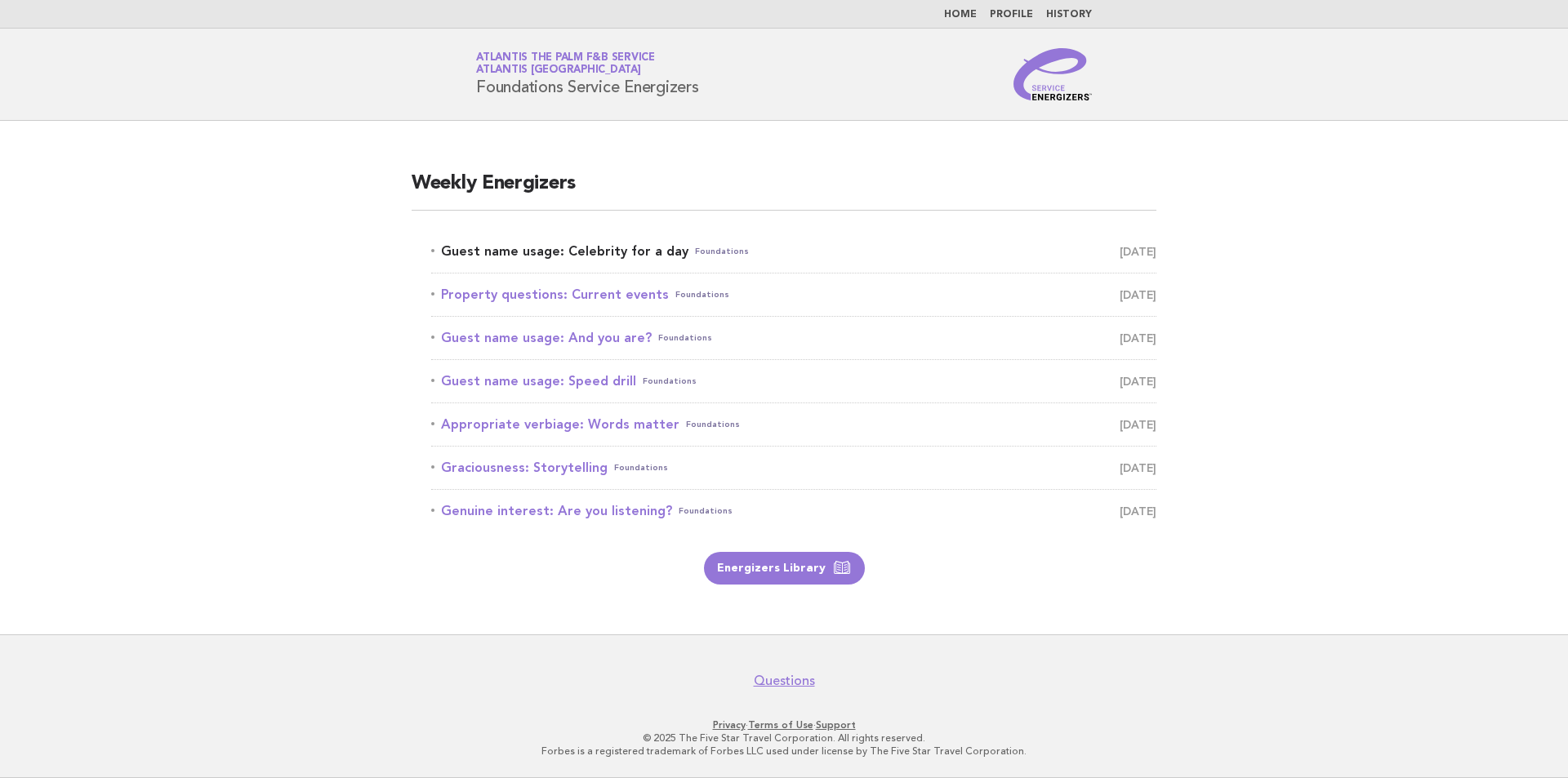
click at [840, 247] on link "Guest name usage: Celebrity for a day Foundations [DATE]" at bounding box center [794, 251] width 726 height 23
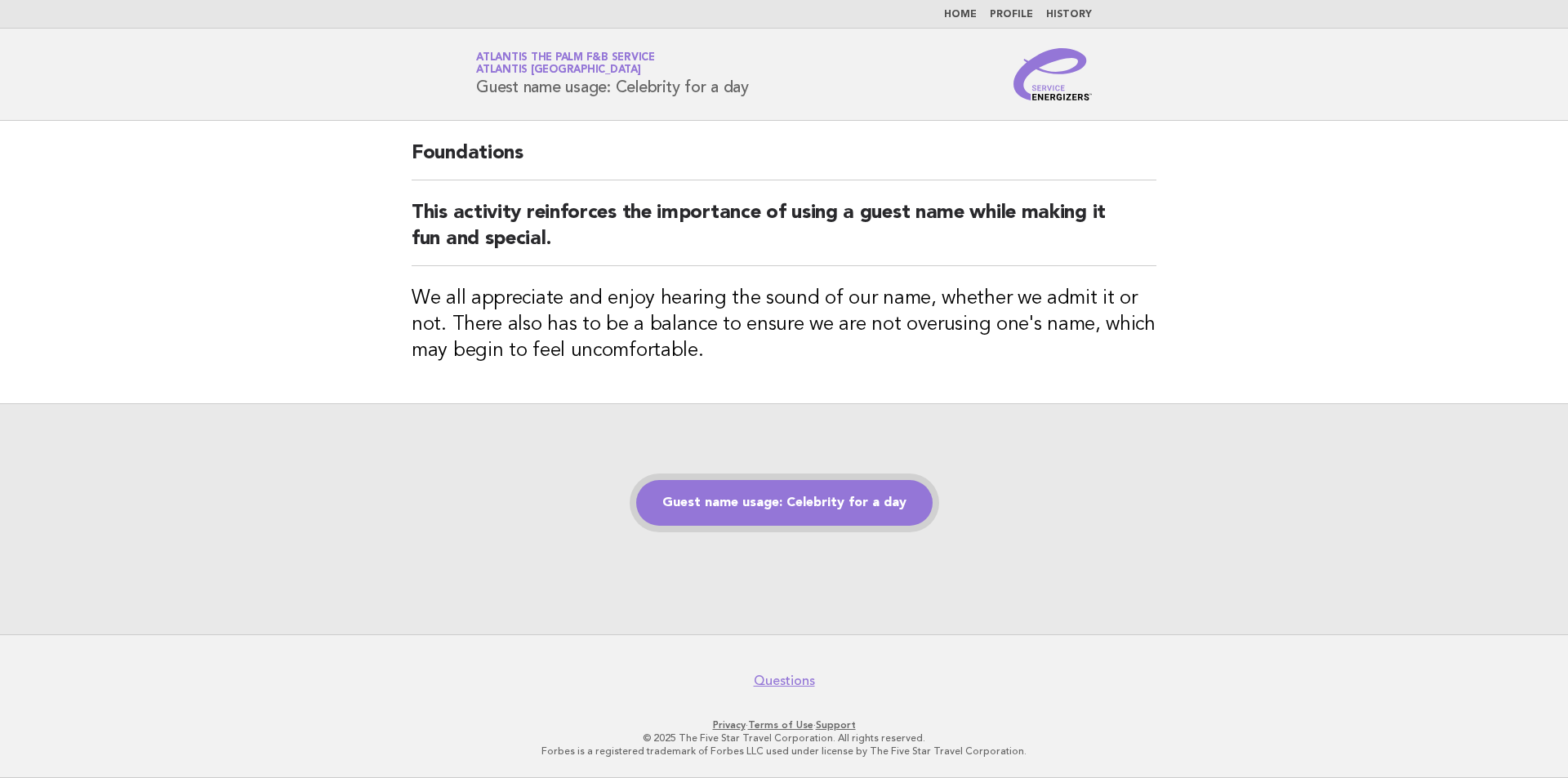
click at [831, 504] on link "Guest name usage: Celebrity for a day" at bounding box center [785, 503] width 297 height 45
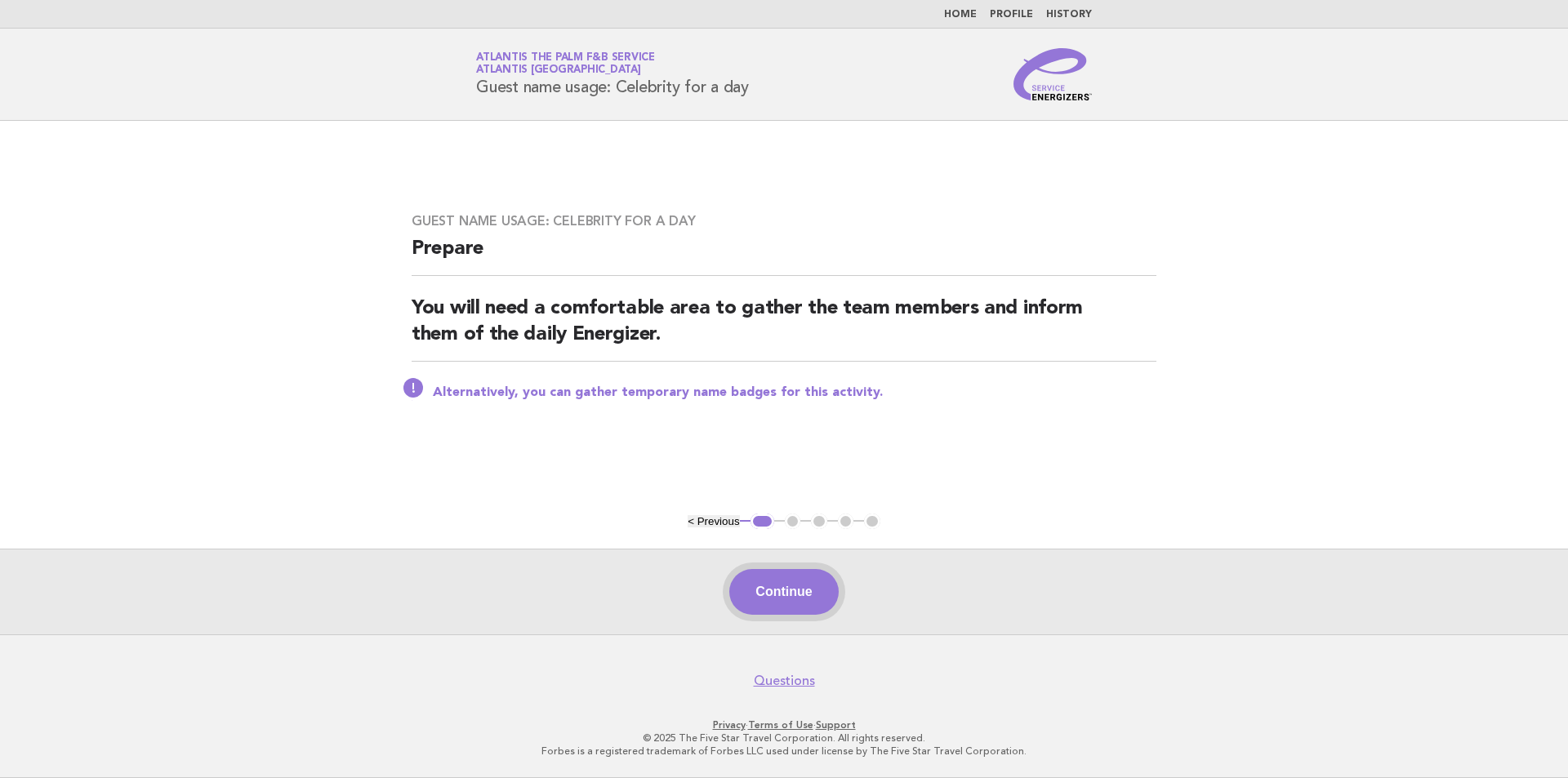
click at [772, 597] on button "Continue" at bounding box center [783, 592] width 109 height 45
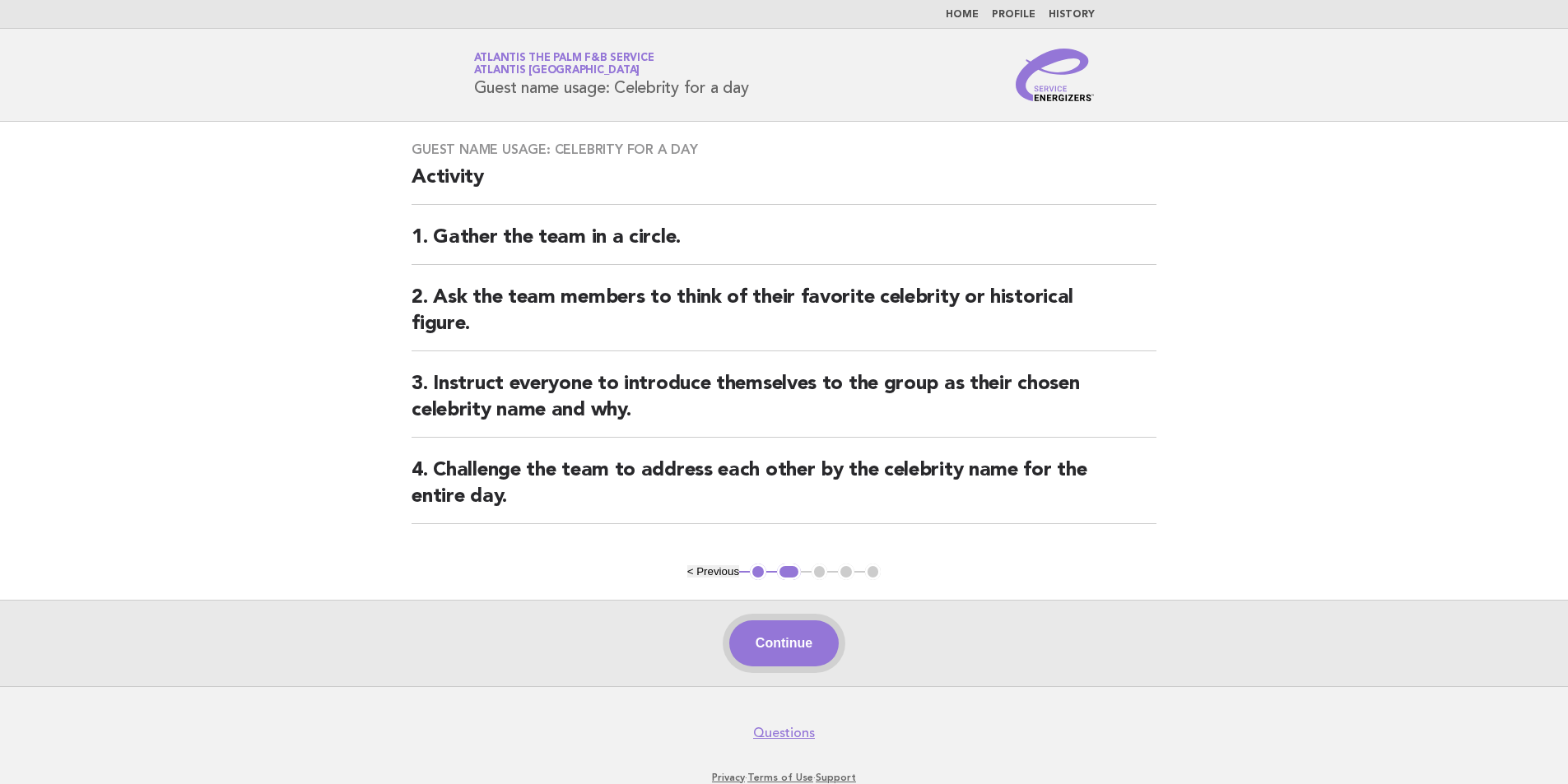
click at [776, 650] on button "Continue" at bounding box center [784, 643] width 110 height 46
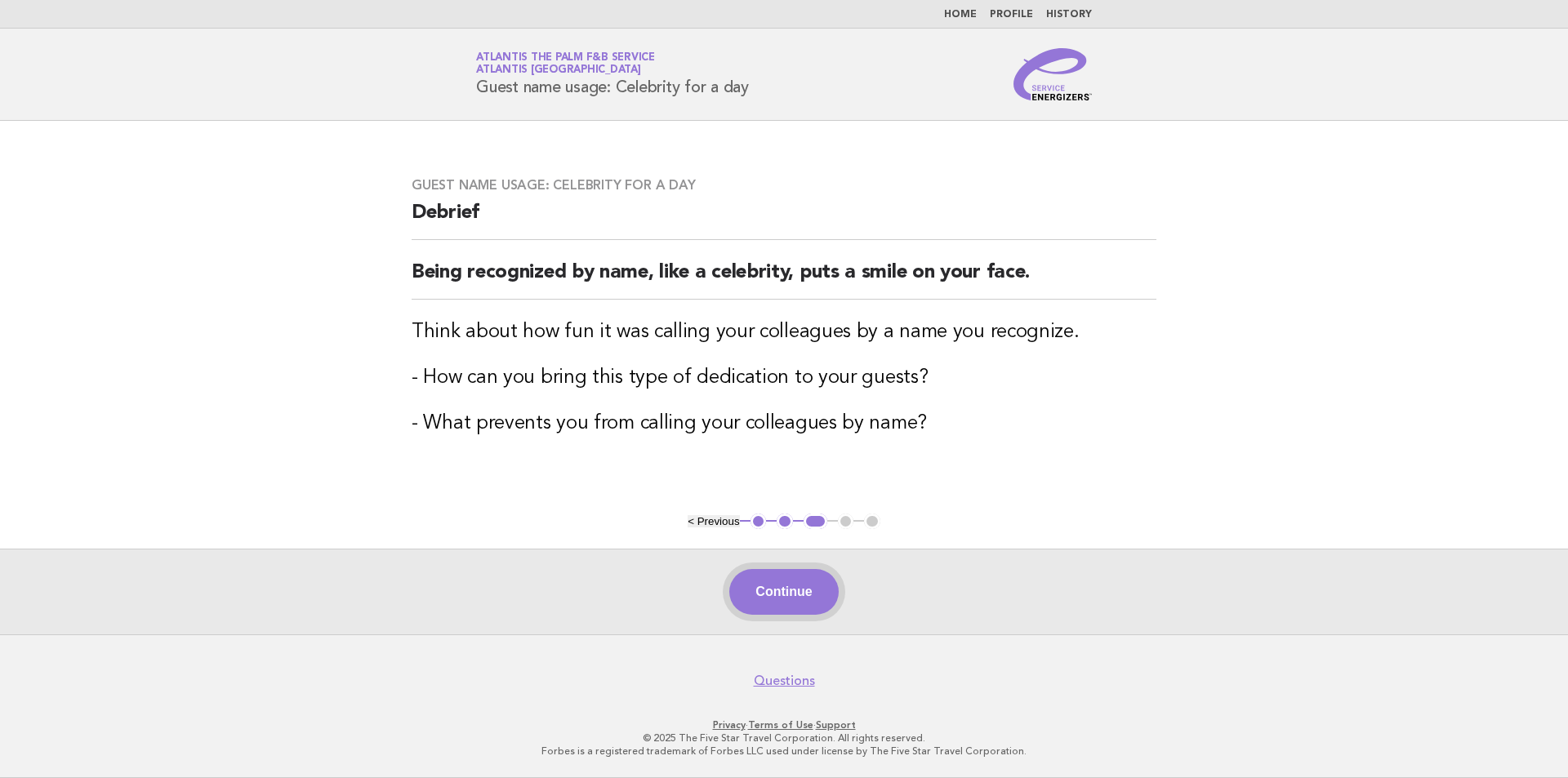
click at [802, 601] on button "Continue" at bounding box center [783, 592] width 109 height 45
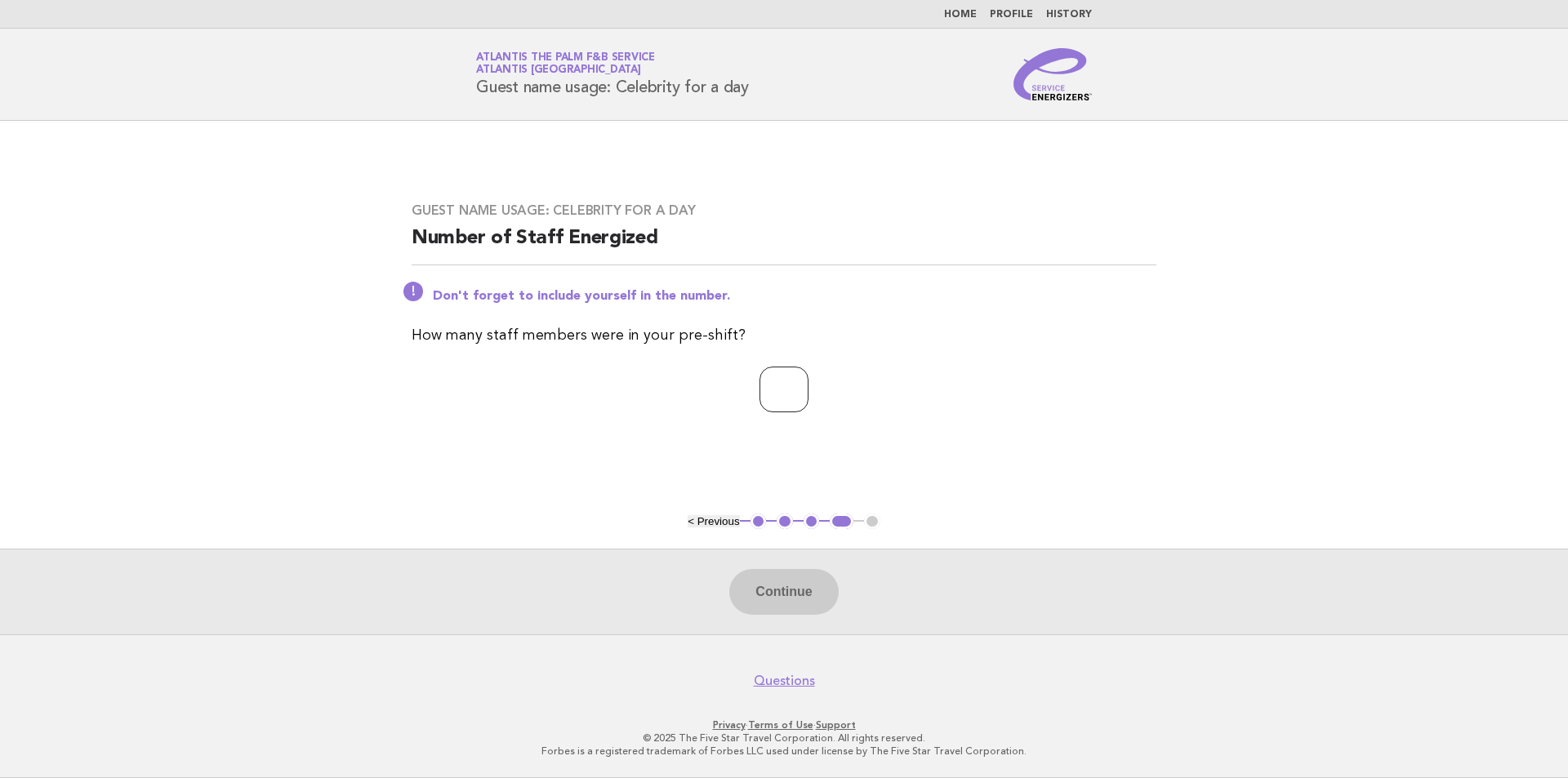
click at [780, 399] on input "number" at bounding box center [784, 389] width 49 height 45
type input "**"
click at [810, 576] on button "Continue" at bounding box center [783, 592] width 109 height 45
